Goal: Use online tool/utility: Utilize a website feature to perform a specific function

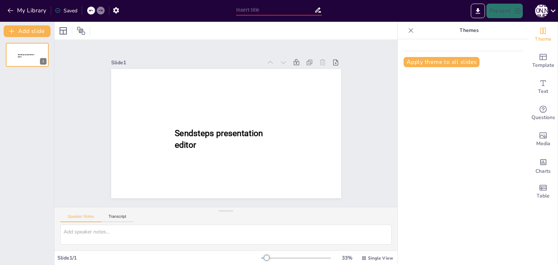
type input "New Sendsteps"
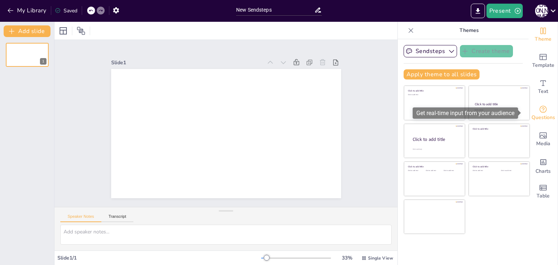
click at [540, 114] on span "Questions" at bounding box center [544, 118] width 24 height 8
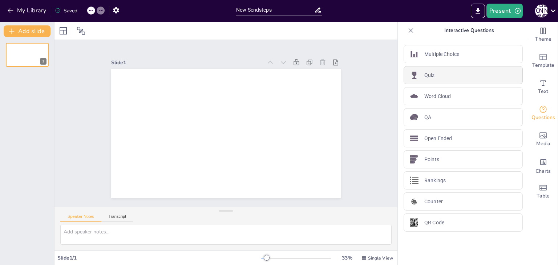
click at [434, 75] on div "Quiz" at bounding box center [463, 75] width 119 height 18
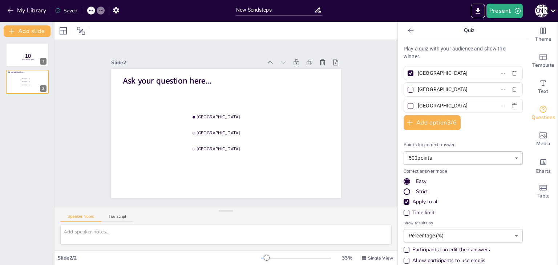
scroll to position [8, 0]
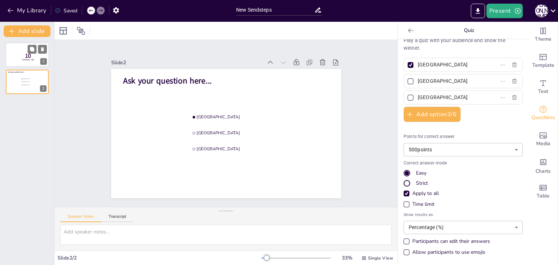
click at [16, 55] on div at bounding box center [27, 55] width 44 height 25
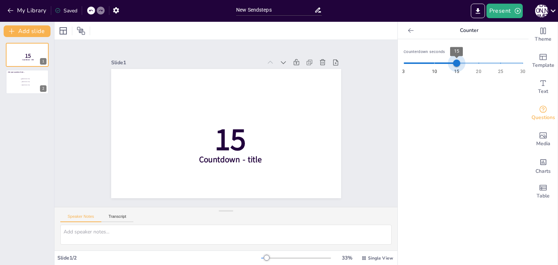
click at [450, 65] on span "3 10 15 20 25 30 15" at bounding box center [463, 63] width 119 height 11
type input "20"
click at [472, 61] on span "3 10 15 20 25 30 15" at bounding box center [463, 63] width 119 height 11
click at [91, 66] on div "Slide 1 20 Countdown - title Slide 2 Ask your question here... [GEOGRAPHIC_DATA…" at bounding box center [226, 124] width 271 height 150
